Goal: Task Accomplishment & Management: Use online tool/utility

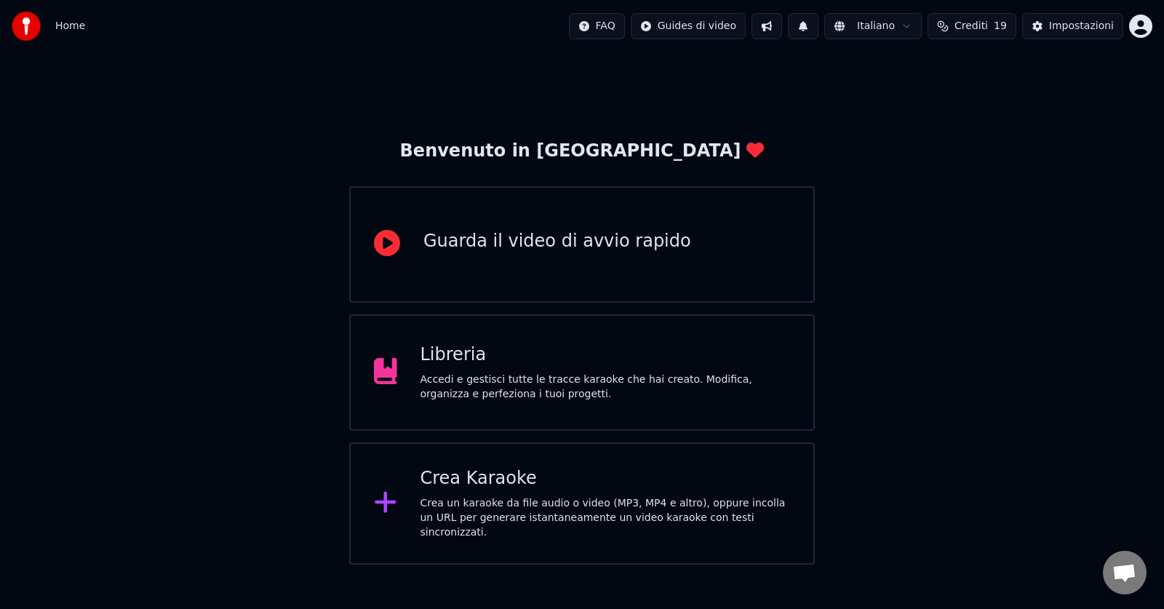
click at [532, 490] on div "Crea Karaoke" at bounding box center [605, 478] width 370 height 23
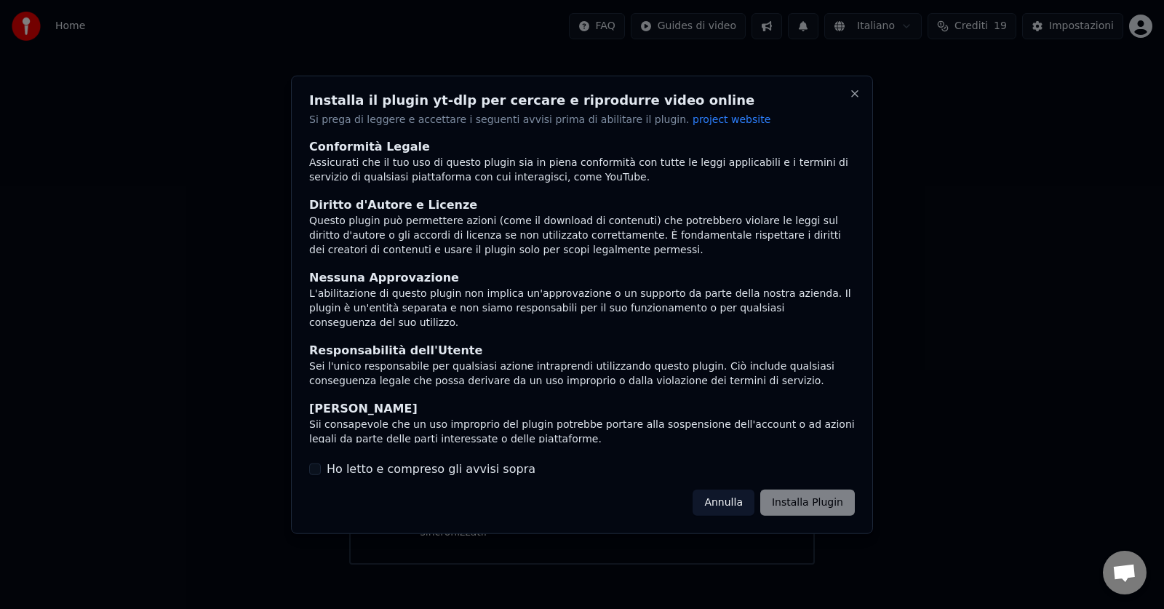
click at [312, 470] on button "Ho letto e compreso gli avvisi sopra" at bounding box center [315, 469] width 12 height 12
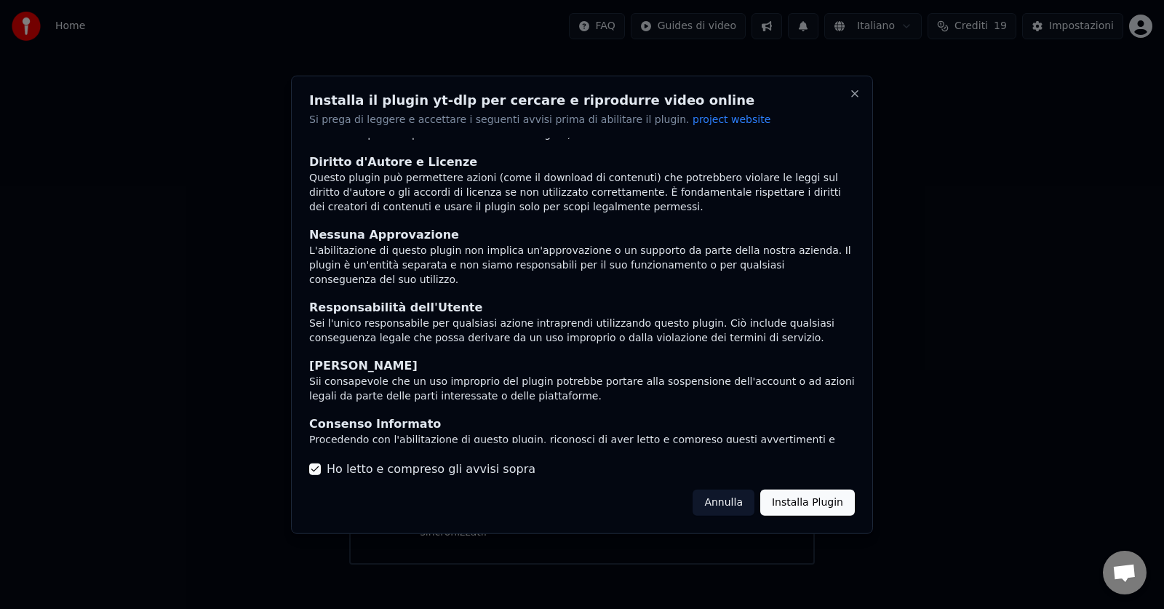
scroll to position [47, 0]
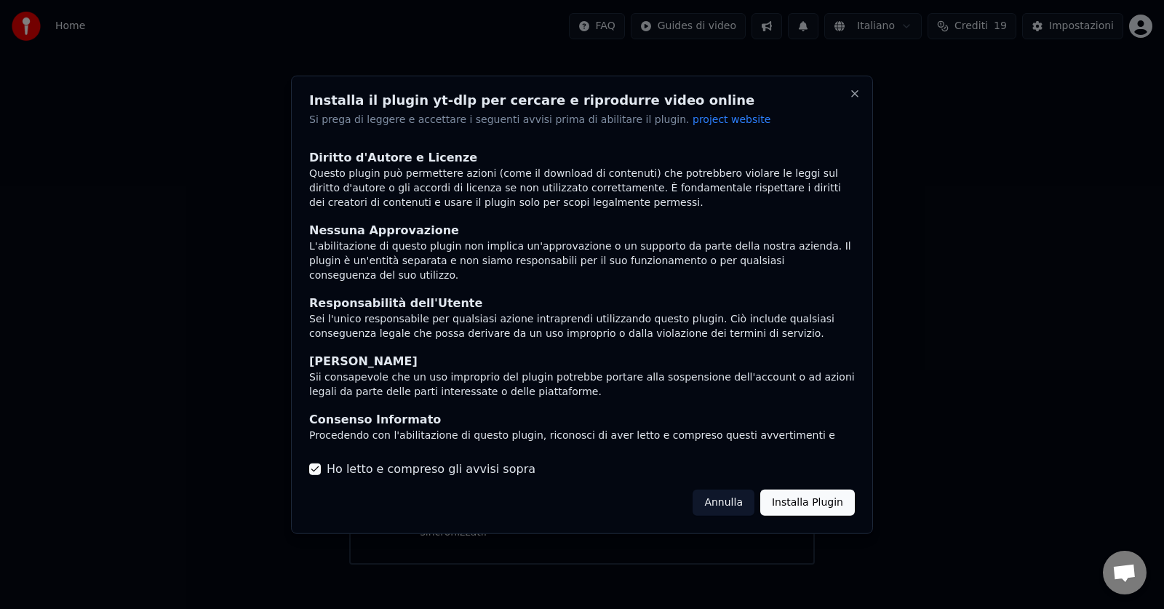
click at [813, 498] on button "Installa Plugin" at bounding box center [807, 503] width 95 height 26
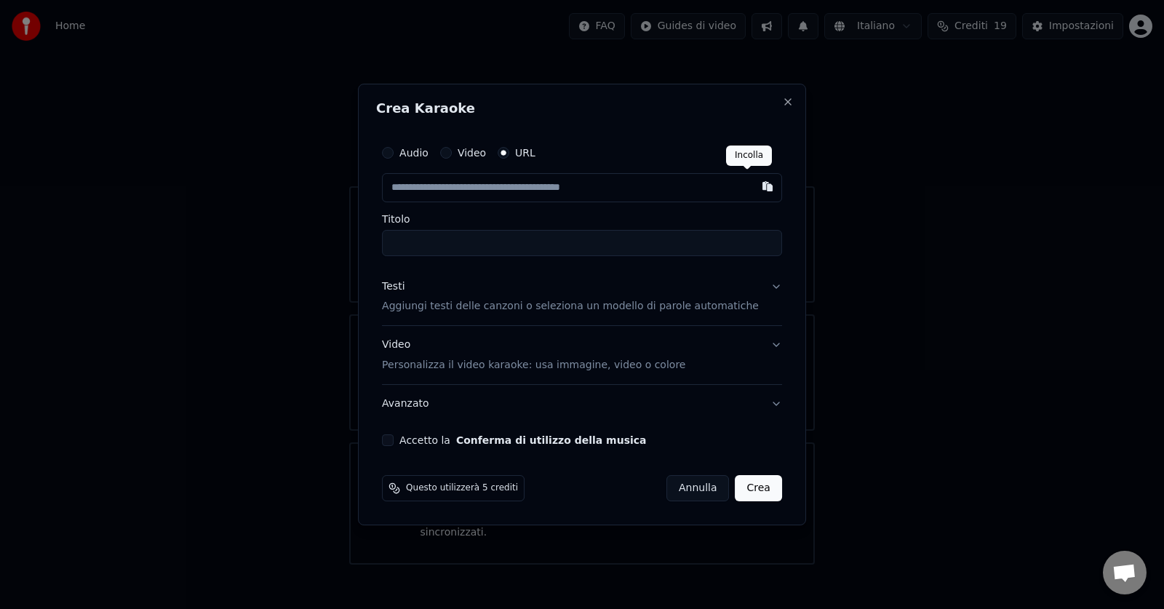
click at [753, 190] on button "button" at bounding box center [767, 186] width 29 height 26
type input "**********"
click at [394, 435] on button "Accetto la Conferma di utilizzo della musica" at bounding box center [388, 440] width 12 height 12
click at [743, 489] on button "Crea" at bounding box center [758, 488] width 47 height 26
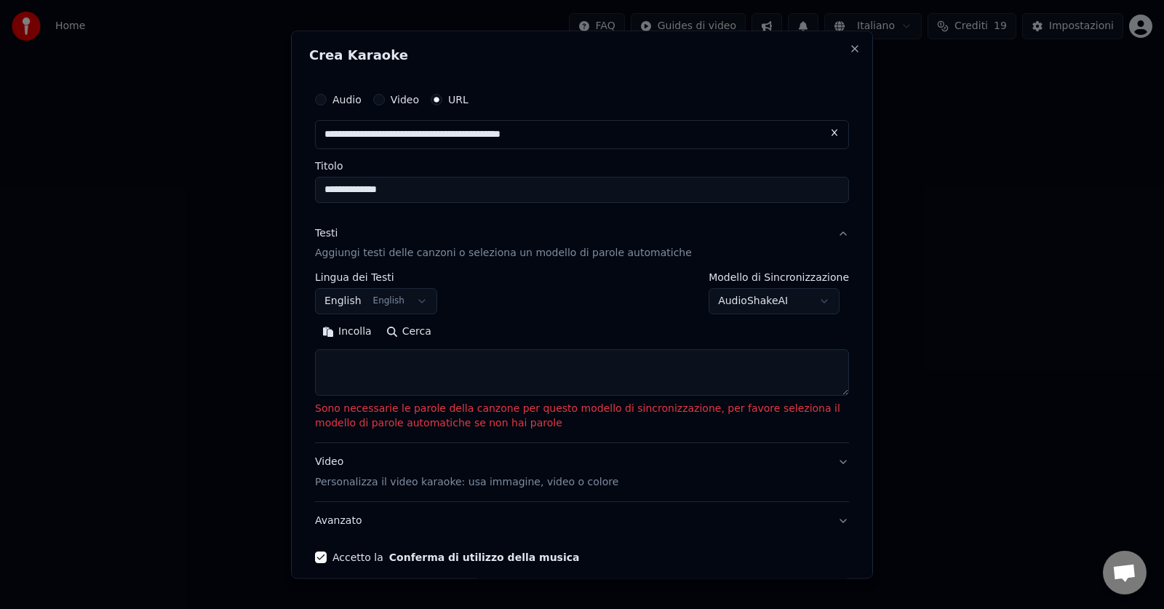
click at [412, 295] on button "English English" at bounding box center [376, 302] width 122 height 26
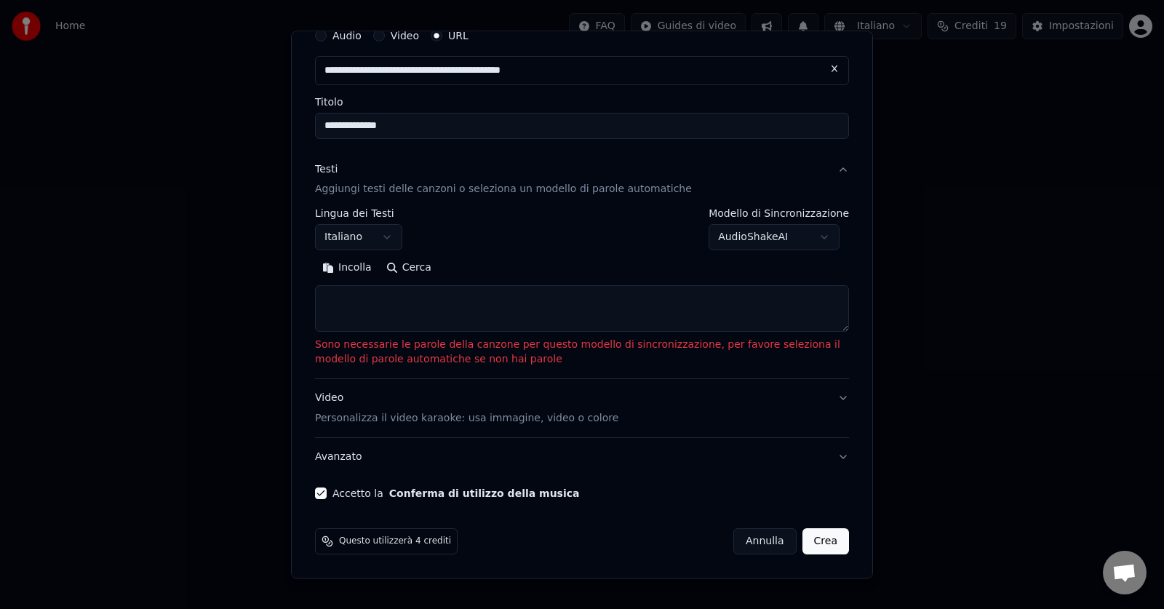
click at [815, 536] on button "Crea" at bounding box center [825, 542] width 47 height 26
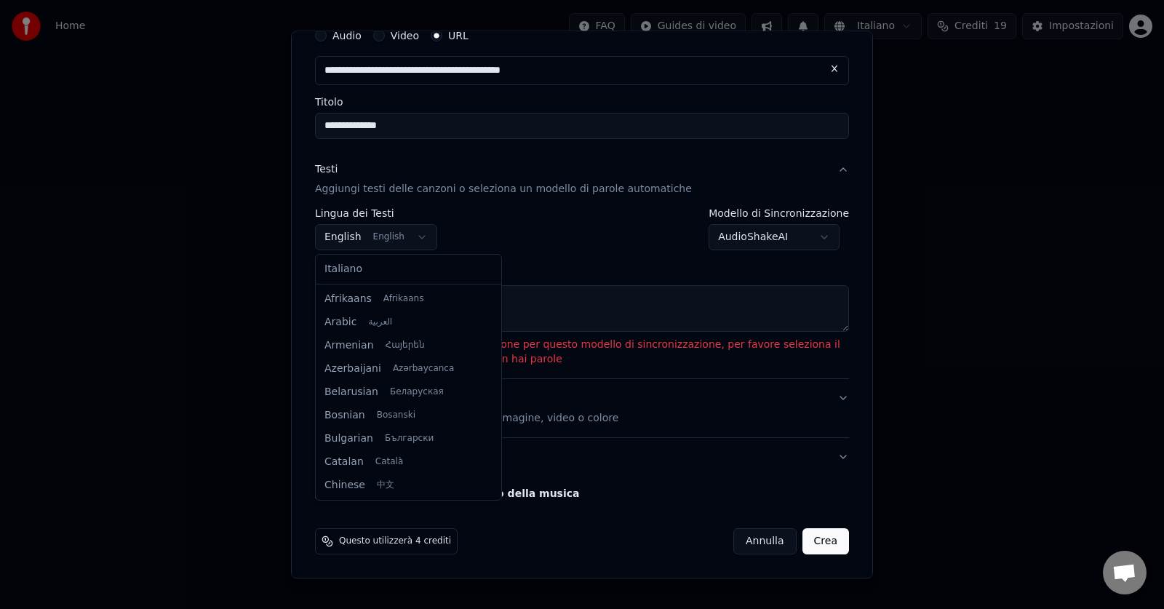
click at [412, 239] on body "**********" at bounding box center [582, 282] width 1164 height 564
select select "**"
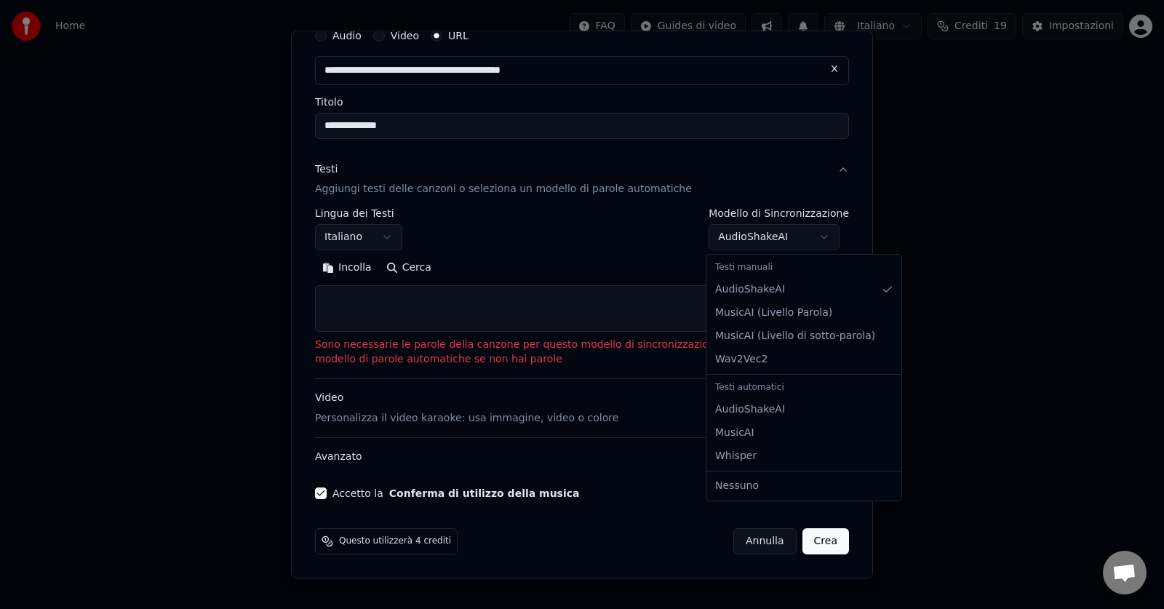
click at [823, 239] on body "**********" at bounding box center [582, 282] width 1164 height 564
select select "**********"
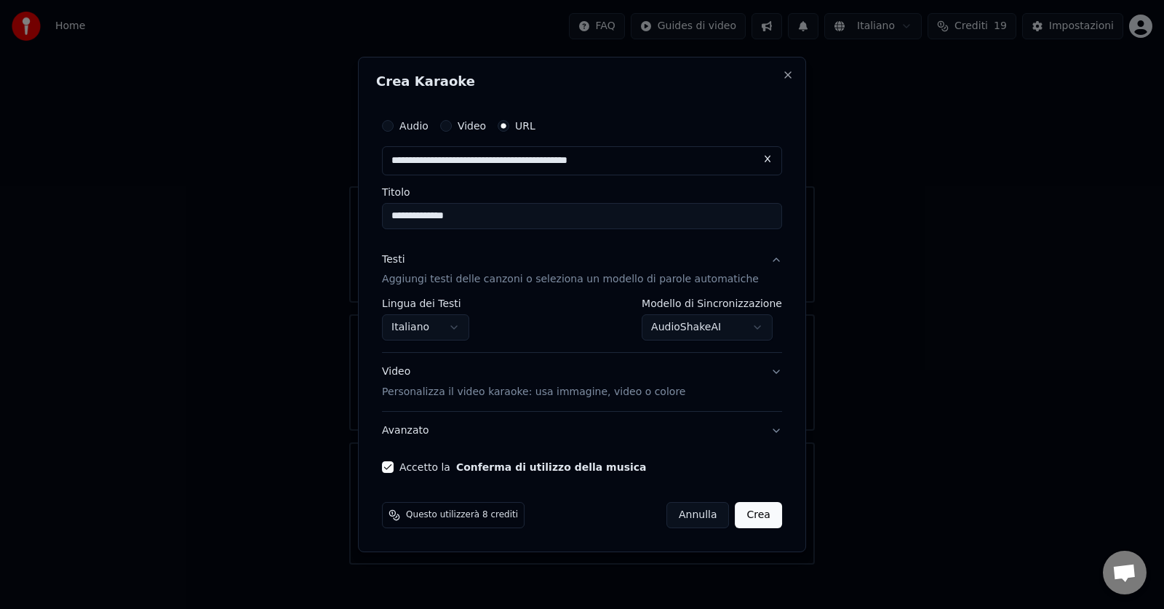
scroll to position [0, 0]
click at [741, 513] on button "Crea" at bounding box center [758, 515] width 47 height 26
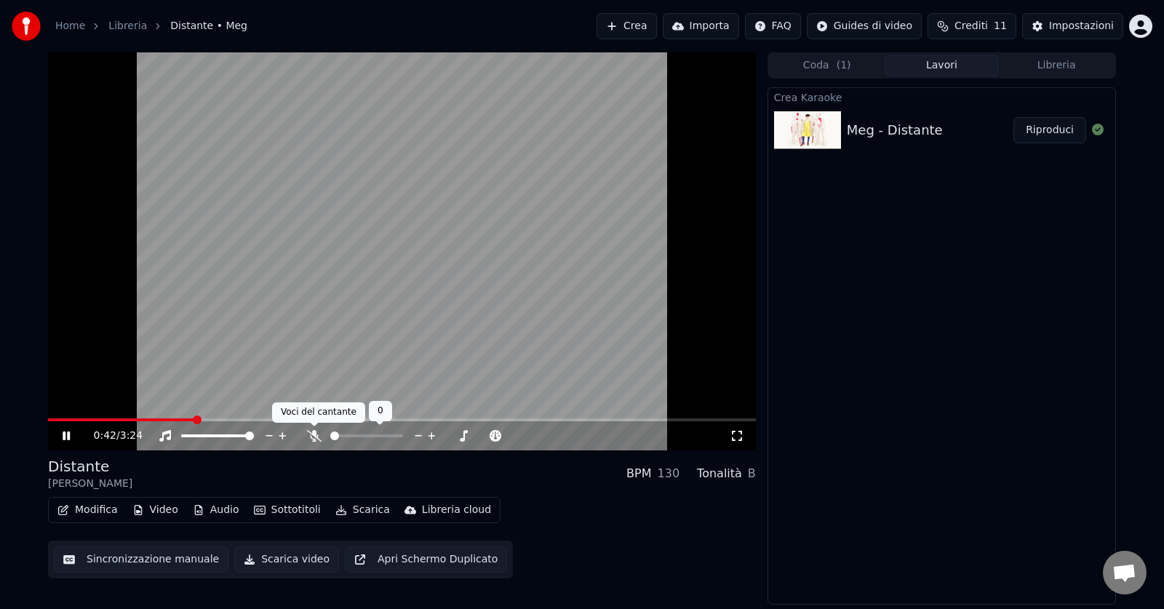
click at [311, 434] on icon at bounding box center [314, 436] width 15 height 12
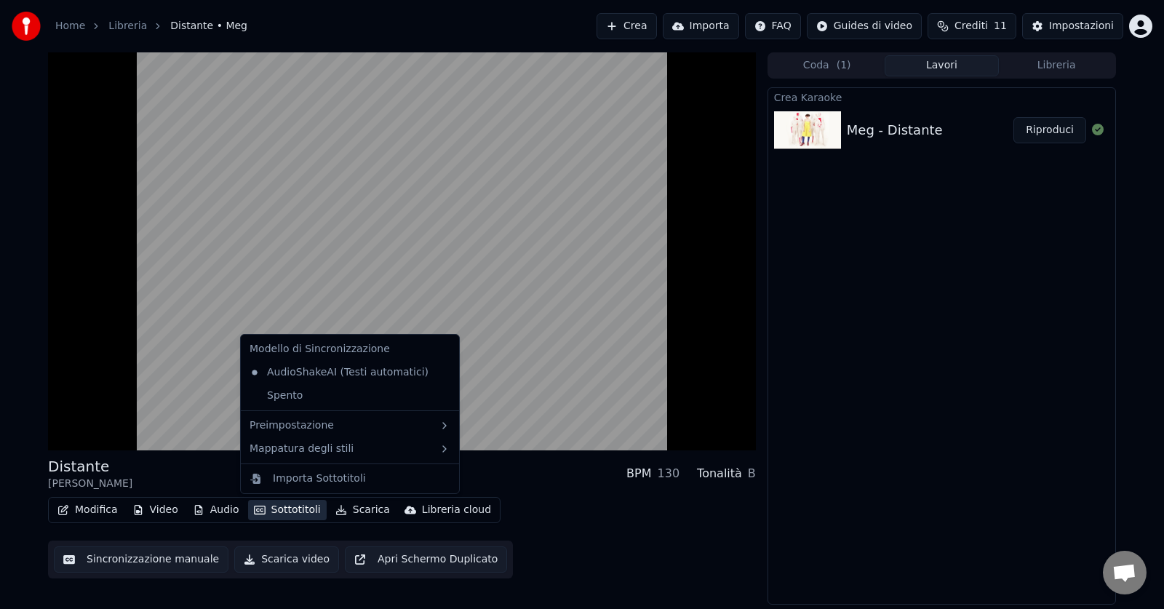
click at [285, 504] on button "Sottotitoli" at bounding box center [287, 510] width 79 height 20
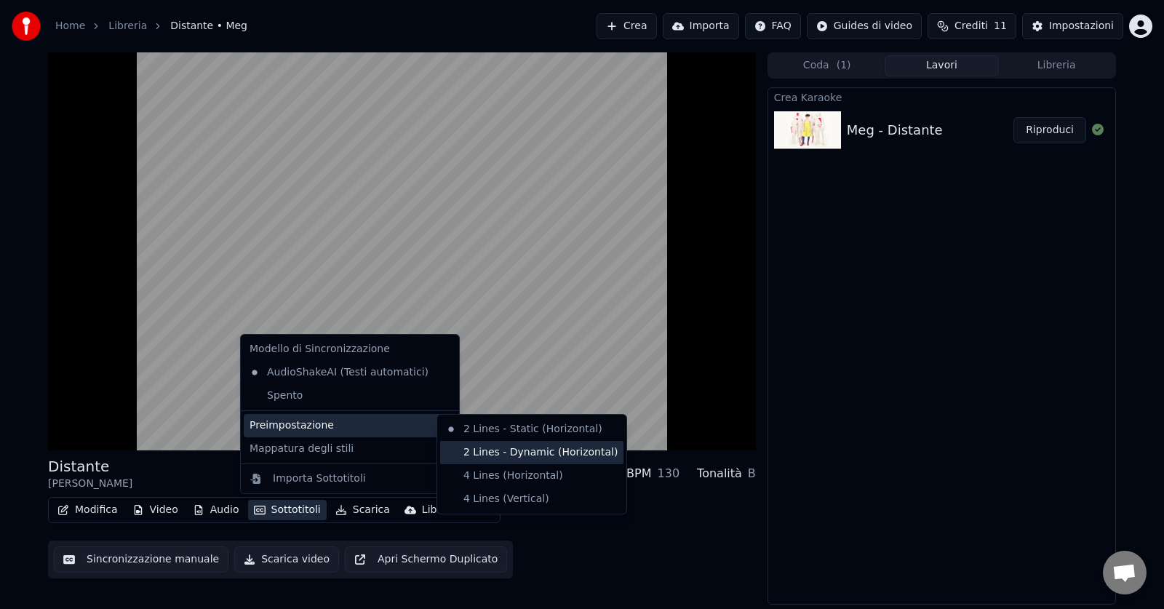
click at [537, 450] on div "2 Lines - Dynamic (Horizontal)" at bounding box center [531, 452] width 183 height 23
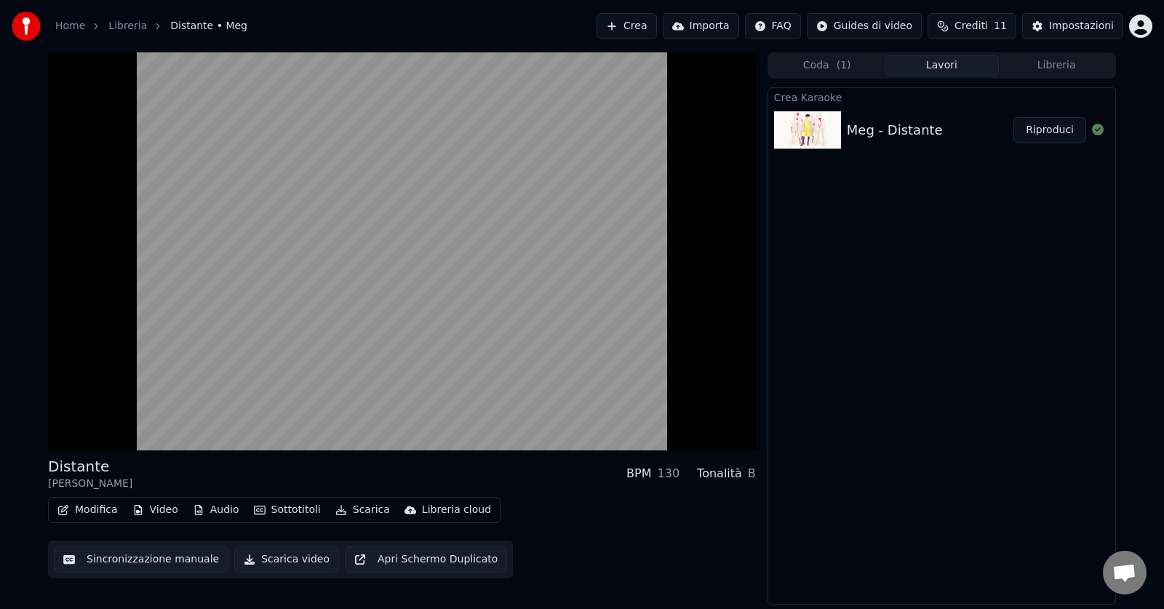
click at [271, 555] on button "Scarica video" at bounding box center [286, 559] width 105 height 26
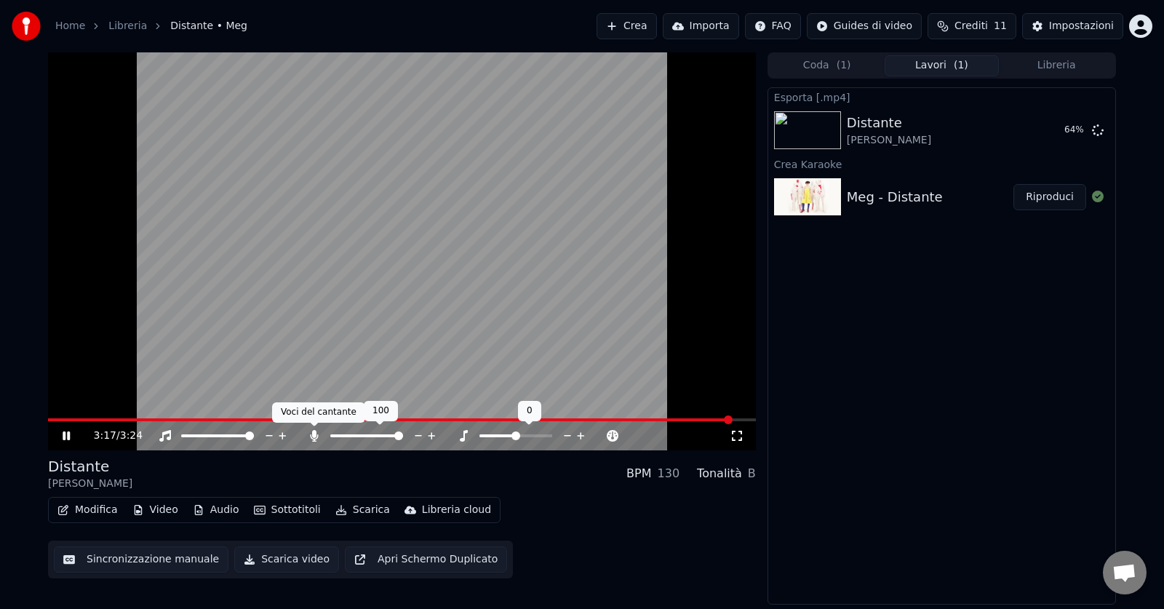
click at [314, 436] on icon at bounding box center [314, 436] width 8 height 12
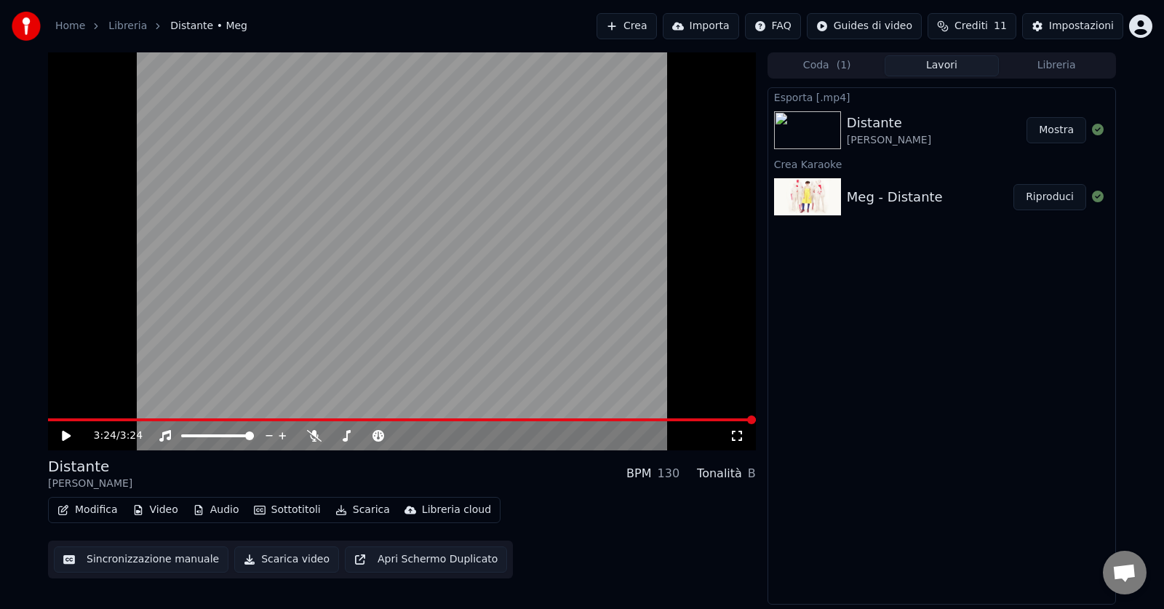
click at [1061, 129] on button "Mostra" at bounding box center [1056, 130] width 60 height 26
click at [95, 341] on video at bounding box center [402, 251] width 708 height 398
click at [55, 374] on video at bounding box center [402, 251] width 708 height 398
click at [261, 343] on video at bounding box center [402, 251] width 708 height 398
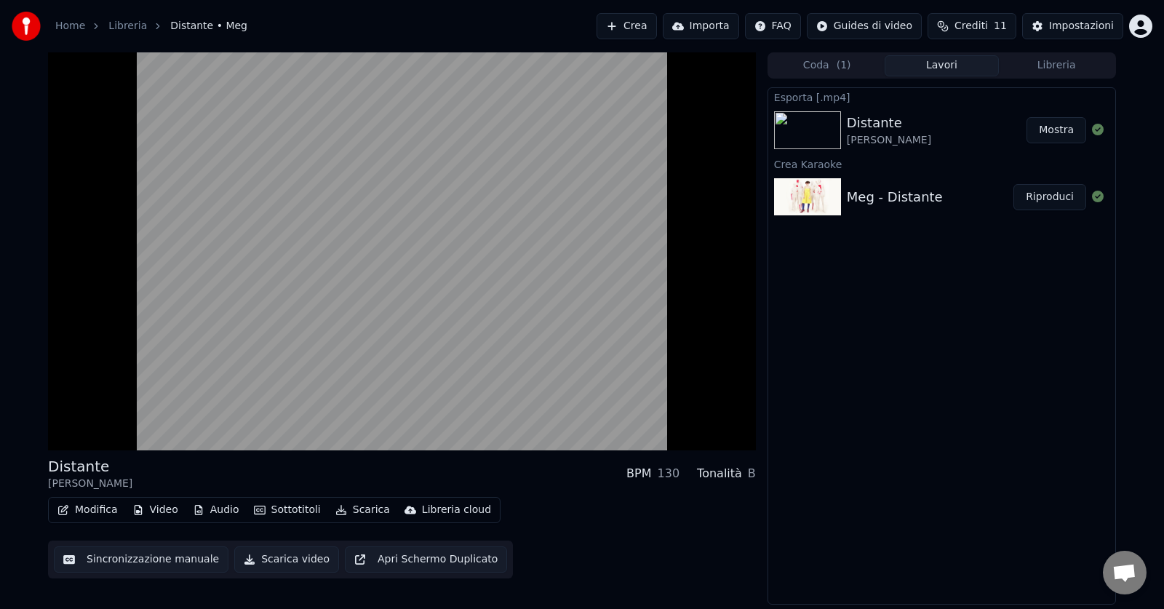
click at [291, 558] on button "Scarica video" at bounding box center [286, 559] width 105 height 26
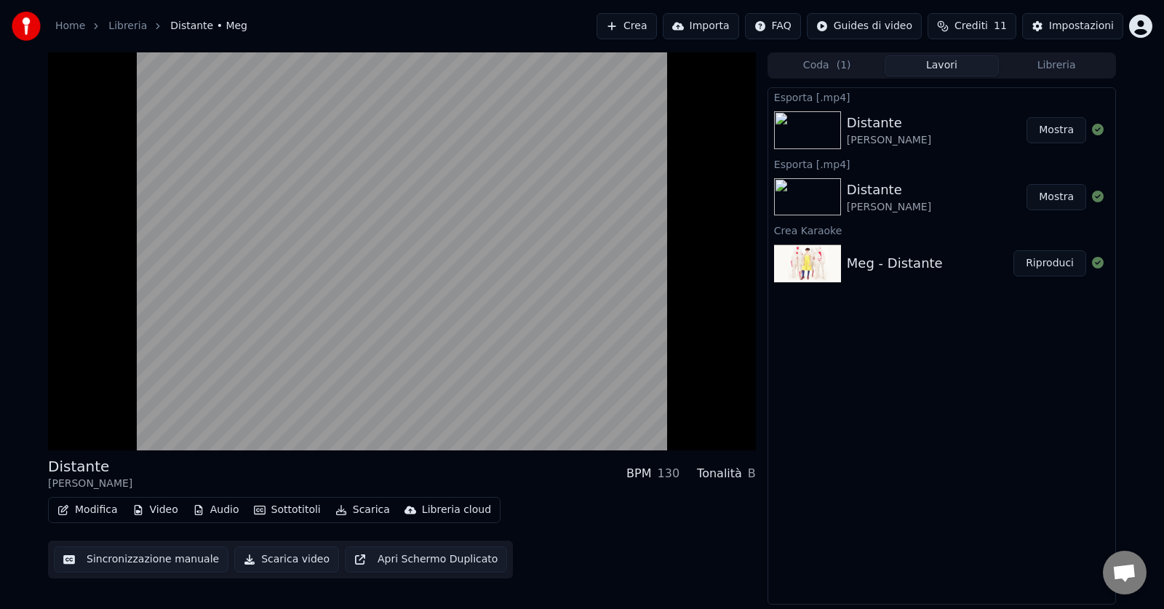
click at [1053, 133] on button "Mostra" at bounding box center [1056, 130] width 60 height 26
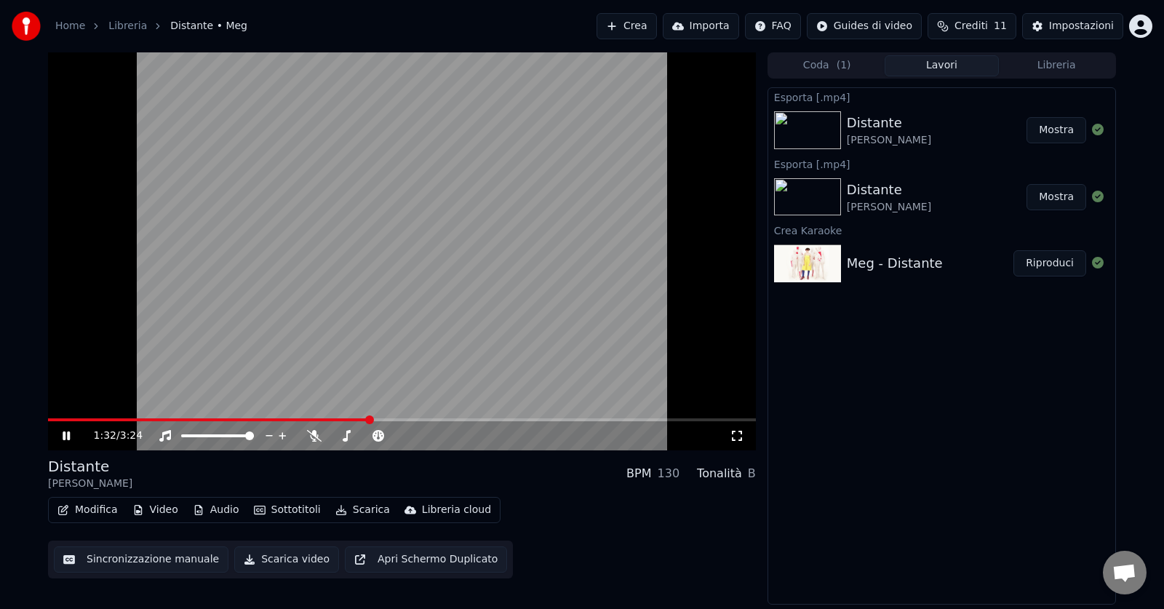
click at [175, 357] on video at bounding box center [402, 251] width 708 height 398
